Goal: Find specific page/section: Find specific page/section

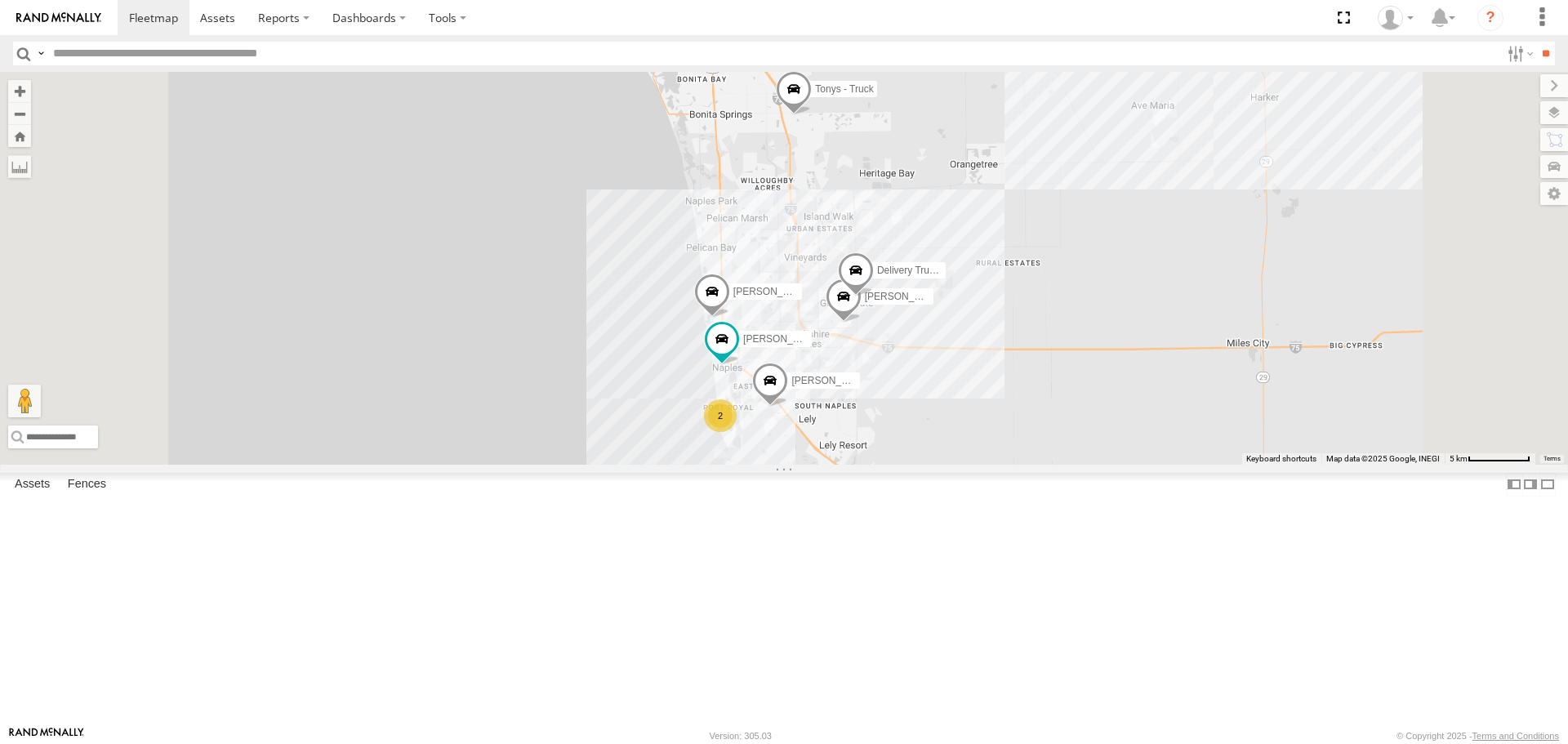
click at [0, 0] on div "All Assets" at bounding box center [0, 0] width 0 height 0
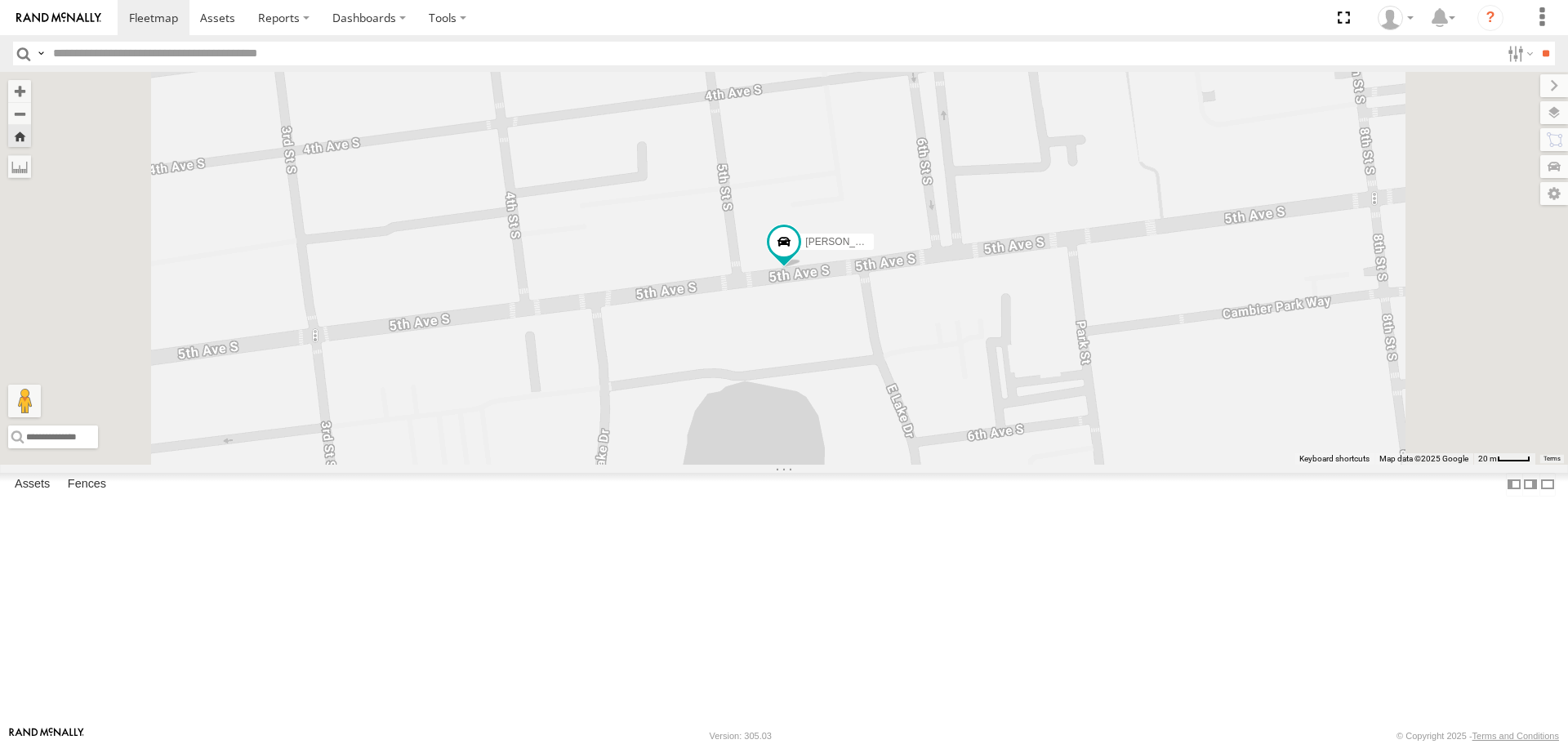
click at [0, 0] on div "[PERSON_NAME] - Truck (Purple Key tag)" at bounding box center [0, 0] width 0 height 0
click at [219, 20] on span at bounding box center [218, 17] width 35 height 16
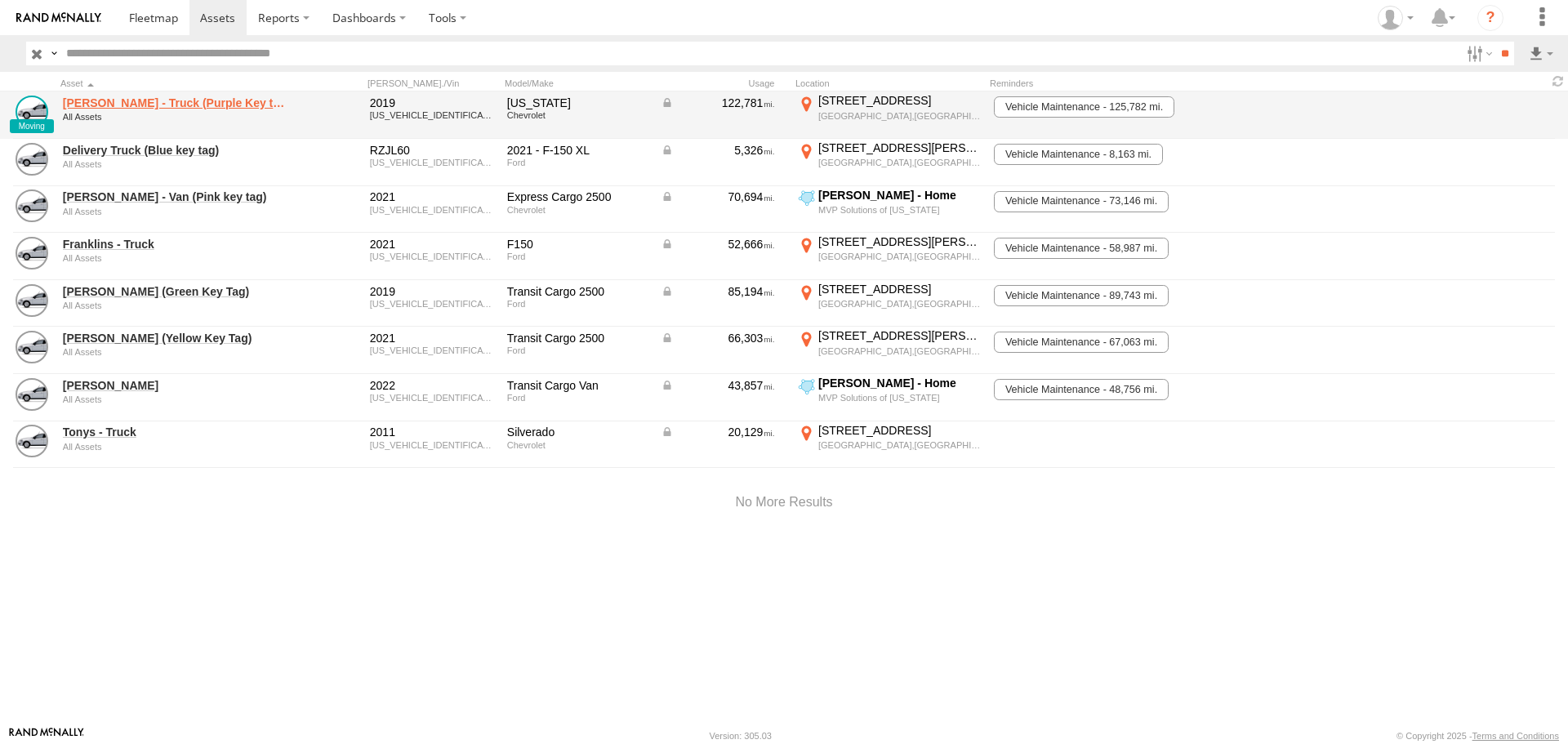
click at [151, 103] on link "[PERSON_NAME] - Truck (Purple Key tag)" at bounding box center [175, 103] width 224 height 15
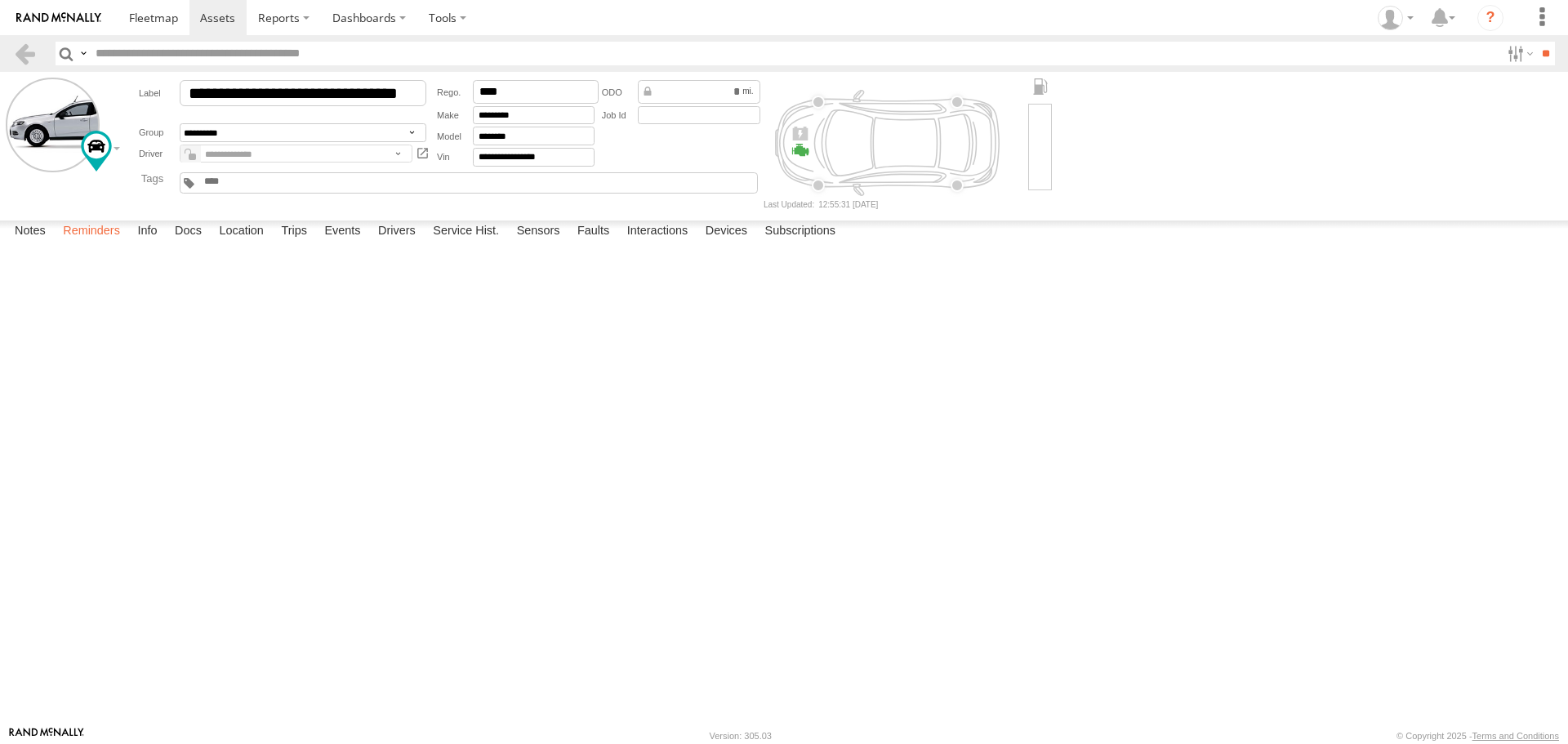
click at [103, 244] on label "Reminders" at bounding box center [92, 232] width 74 height 23
click at [146, 244] on label "Info" at bounding box center [147, 232] width 36 height 23
click at [183, 244] on label "Docs" at bounding box center [188, 232] width 43 height 23
click at [250, 244] on label "Location" at bounding box center [241, 232] width 61 height 23
click at [46, 244] on label "Notes" at bounding box center [30, 232] width 47 height 23
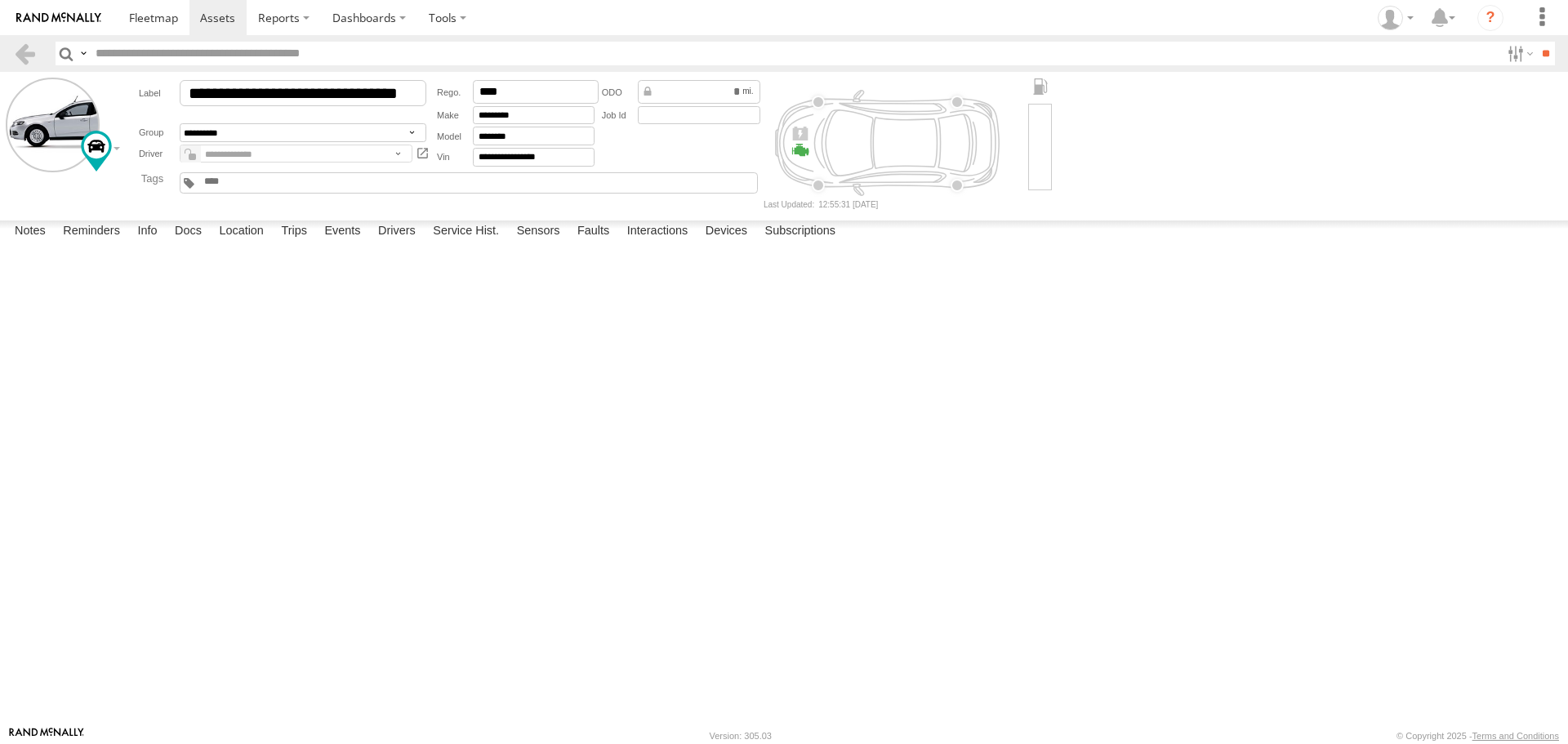
scroll to position [75, 0]
click at [0, 0] on link "[PERSON_NAME] has the spare key for this vehicle." at bounding box center [0, 0] width 0 height 0
click at [0, 0] on div "[PERSON_NAME] has the spare key for this vehicle. [PERSON_NAME]" at bounding box center [0, 0] width 0 height 0
click at [0, 0] on link "[PERSON_NAME] has the spare key for this vehicle." at bounding box center [0, 0] width 0 height 0
